Goal: Task Accomplishment & Management: Check status

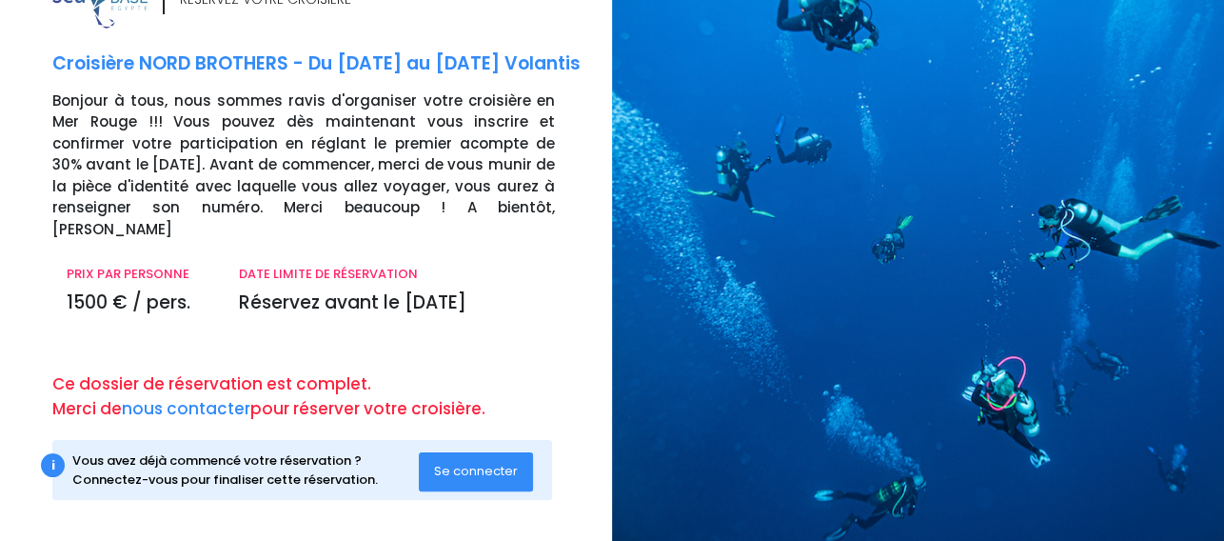
scroll to position [68, 0]
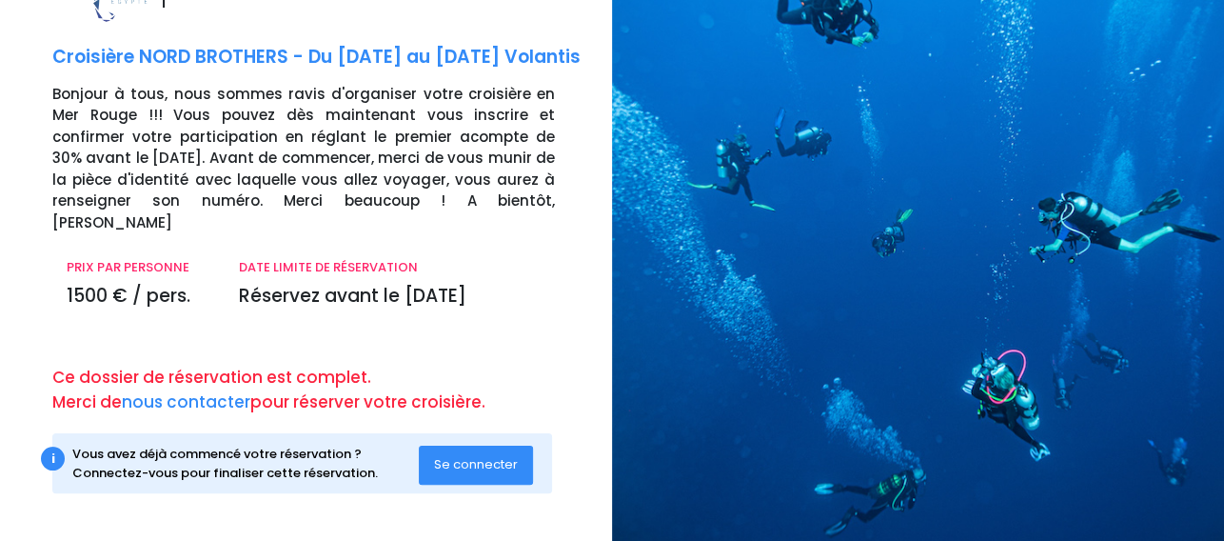
click at [487, 465] on span "Se connecter" at bounding box center [476, 464] width 84 height 18
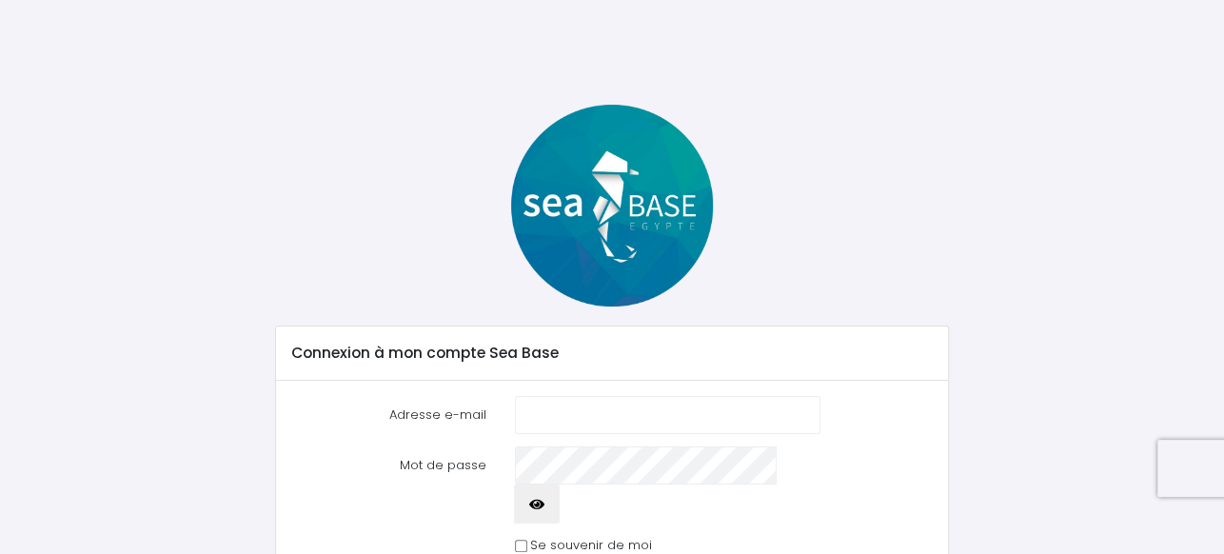
type input "[EMAIL_ADDRESS][DOMAIN_NAME]"
click at [519, 540] on input "Se souvenir de moi" at bounding box center [521, 546] width 12 height 12
checkbox input "true"
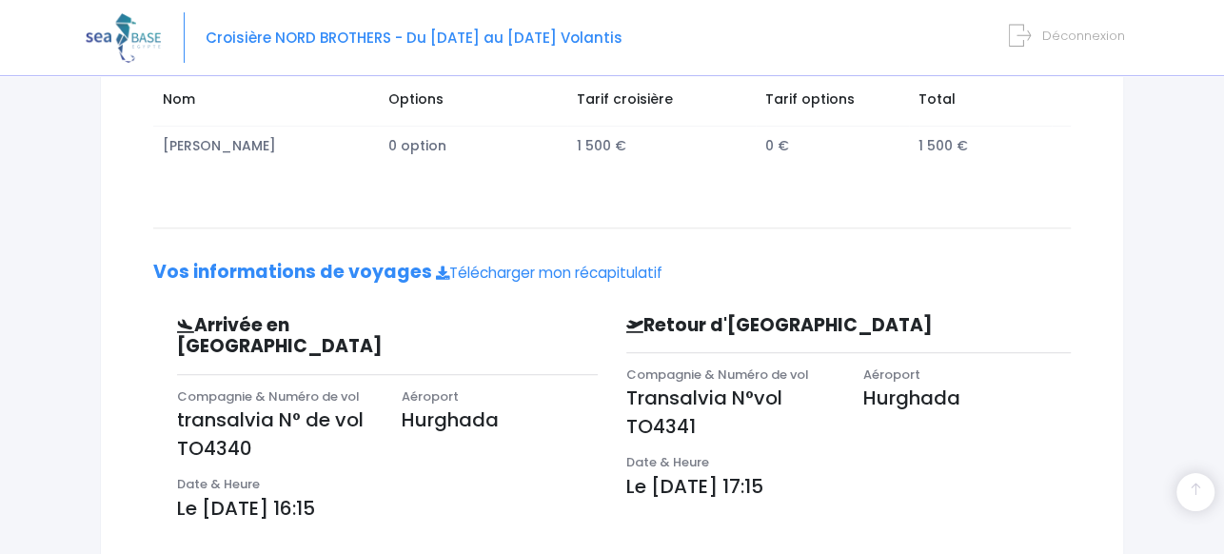
scroll to position [363, 0]
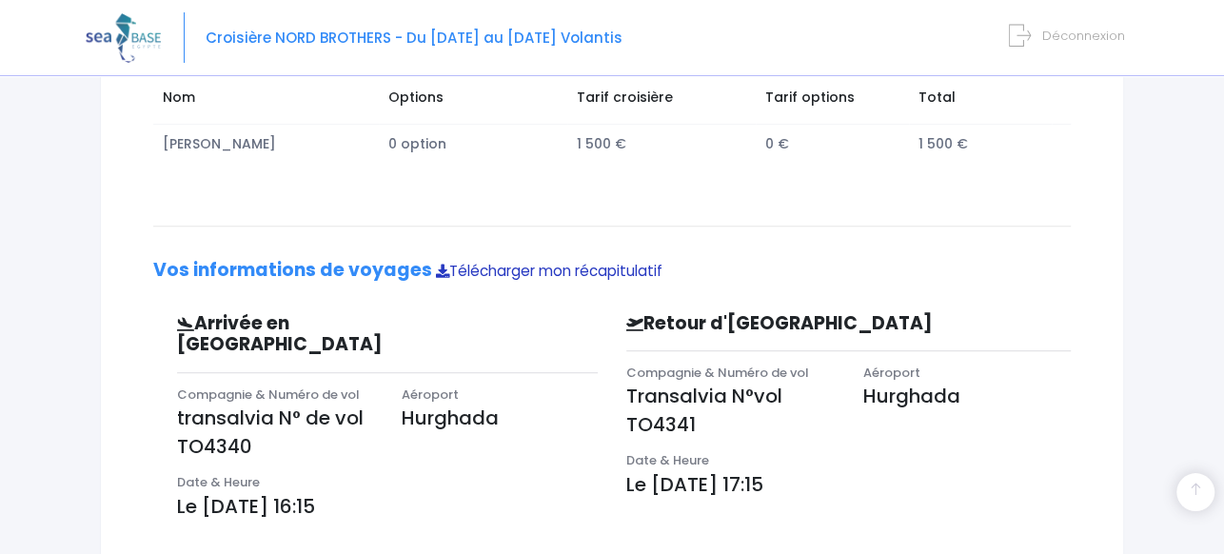
click at [466, 270] on link "Télécharger mon récapitulatif" at bounding box center [549, 271] width 227 height 20
click at [1210, 540] on div at bounding box center [1210, 540] width 0 height 0
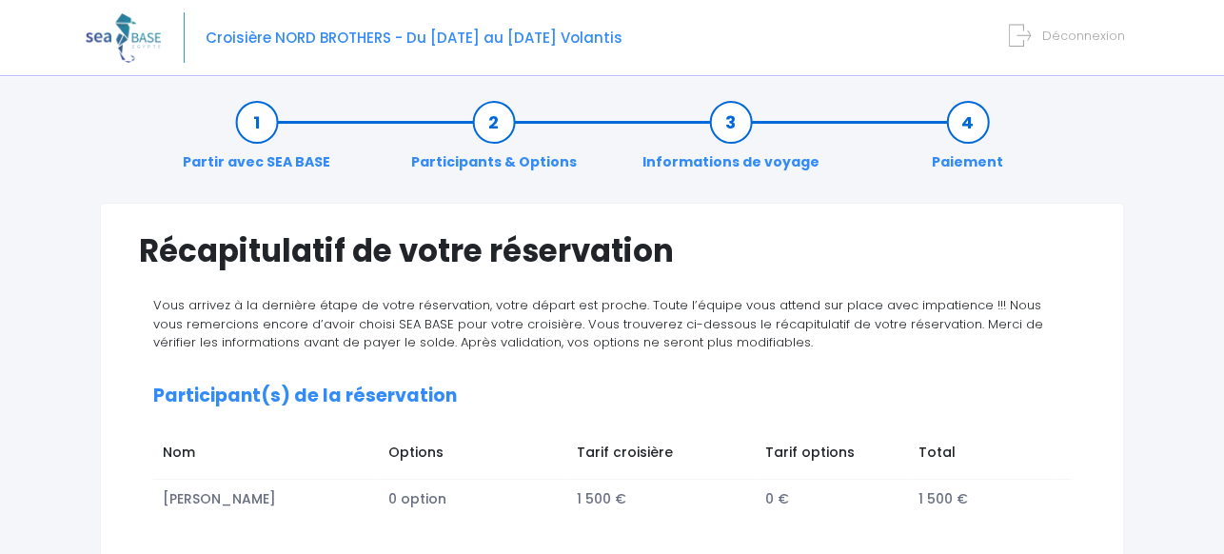
scroll to position [0, 0]
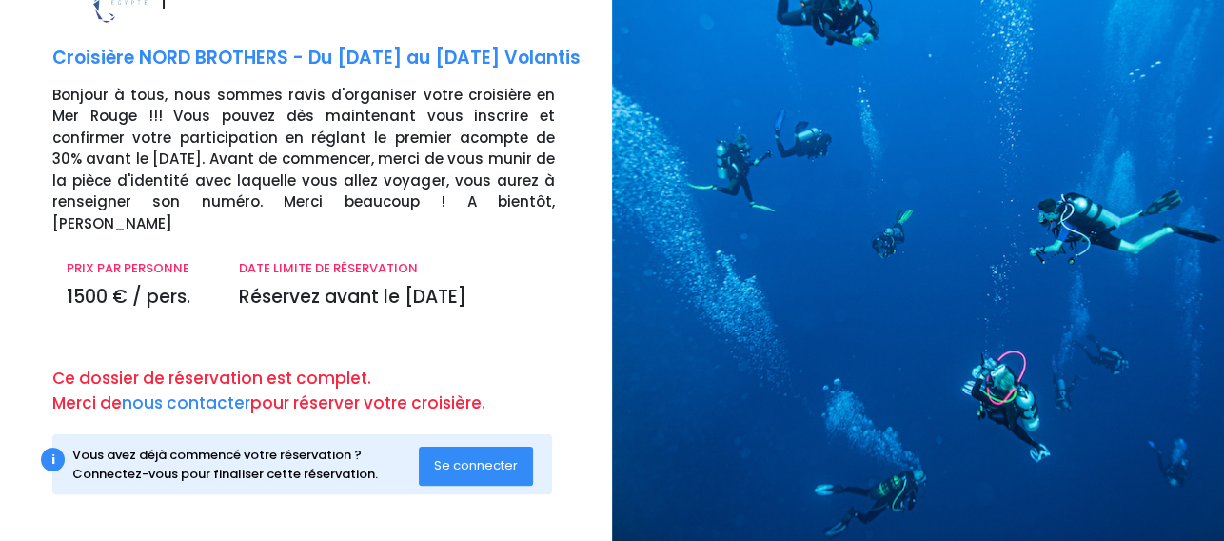
scroll to position [68, 0]
